Goal: Transaction & Acquisition: Purchase product/service

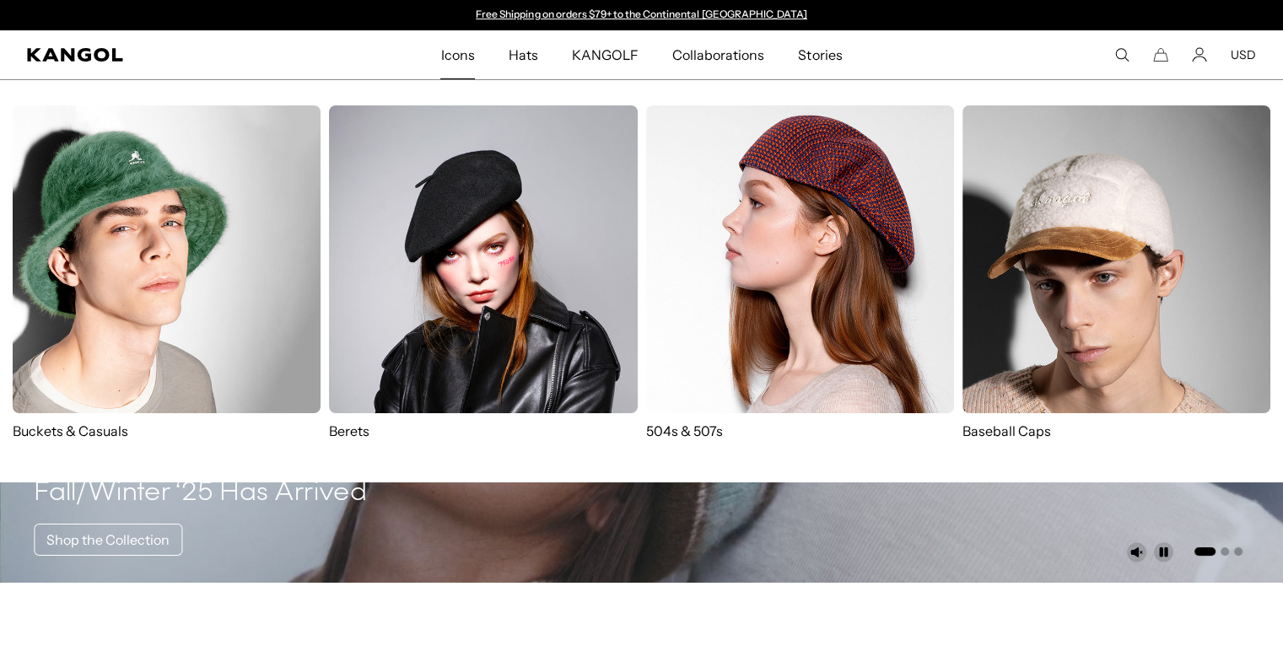
click at [213, 225] on img at bounding box center [167, 259] width 308 height 308
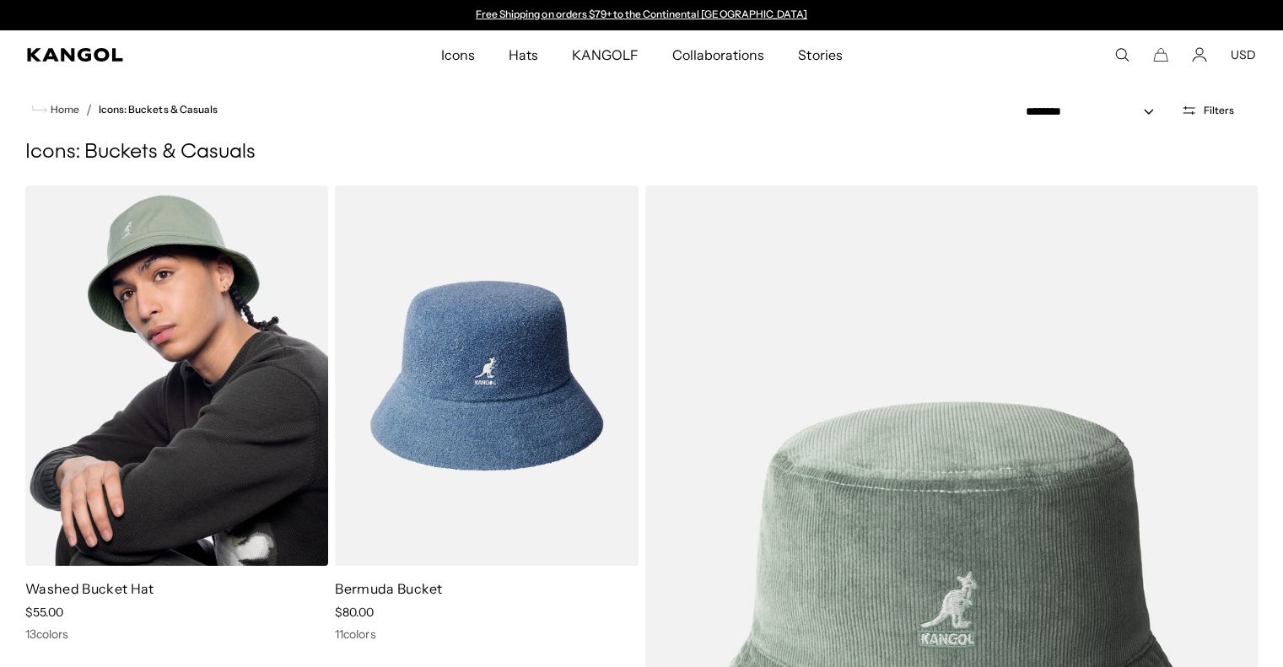
click at [175, 357] on img at bounding box center [176, 376] width 303 height 380
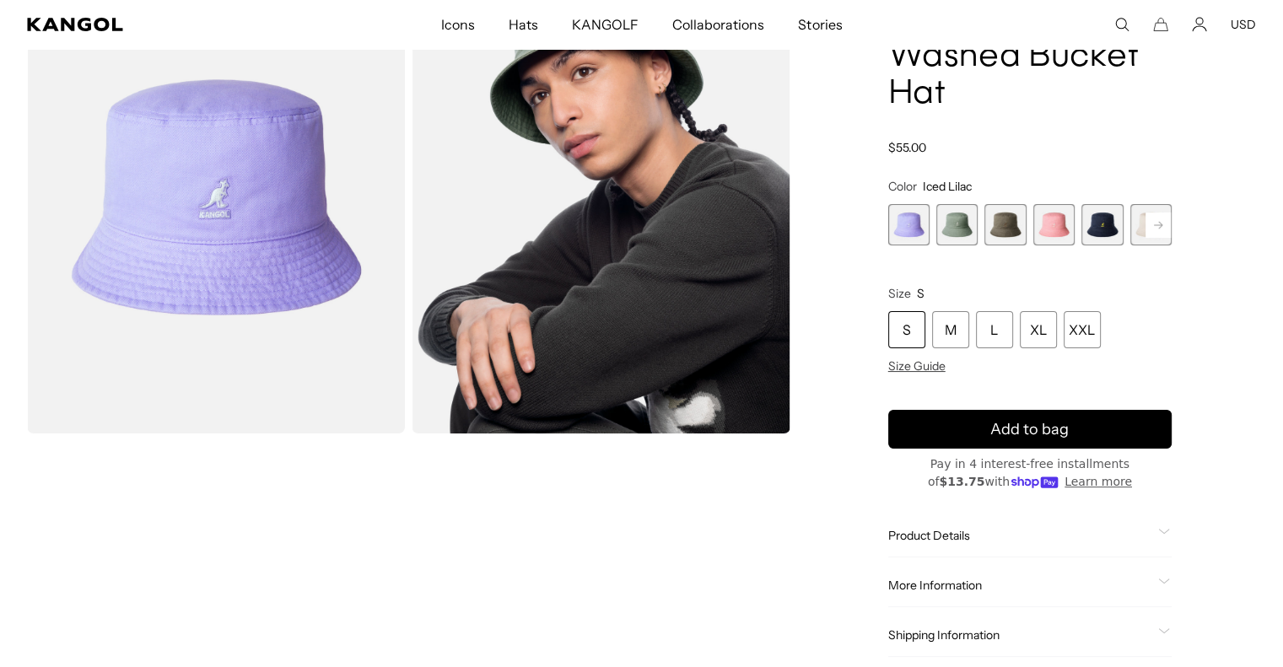
scroll to position [0, 347]
click at [950, 229] on span "2 of 13" at bounding box center [956, 224] width 41 height 41
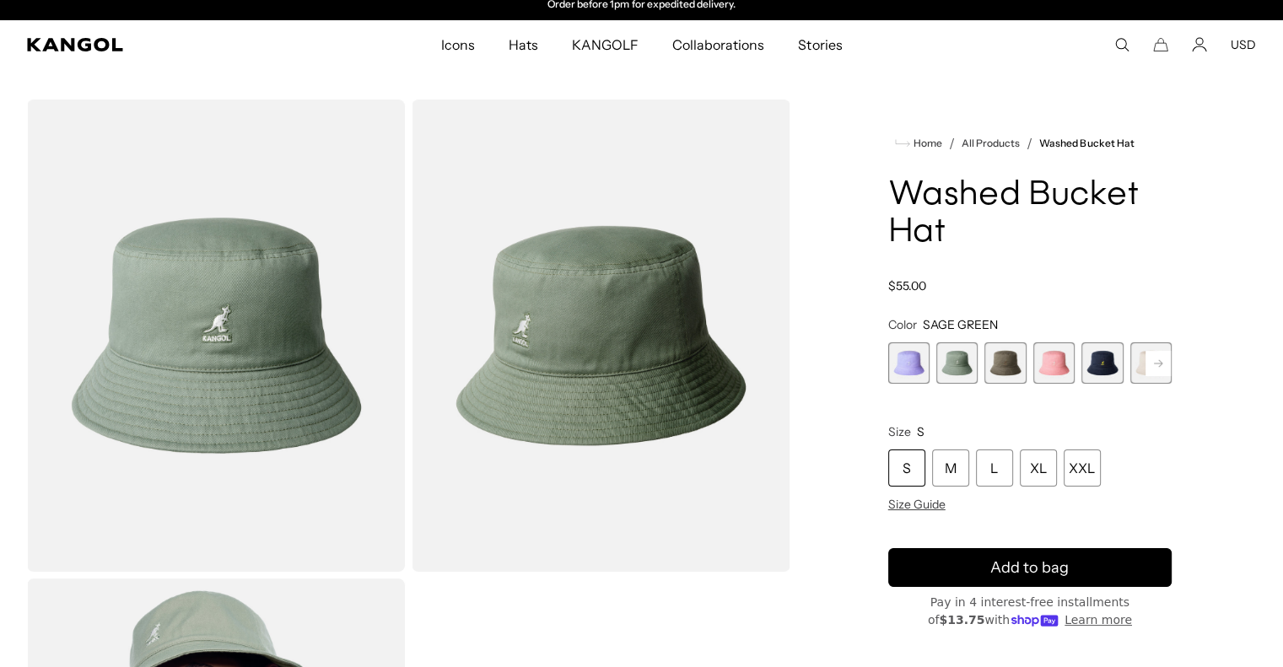
scroll to position [10, 0]
click at [1018, 373] on span "3 of 13" at bounding box center [1004, 362] width 41 height 41
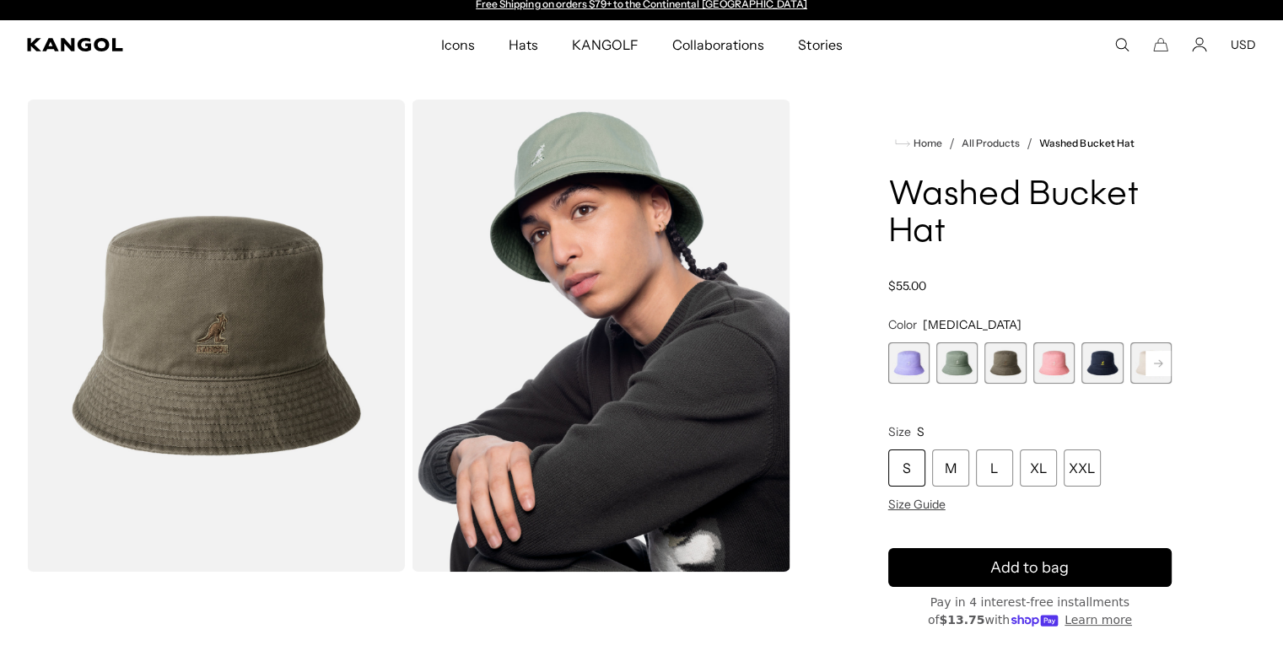
click at [1059, 364] on span "4 of 13" at bounding box center [1053, 362] width 41 height 41
